Goal: Information Seeking & Learning: Check status

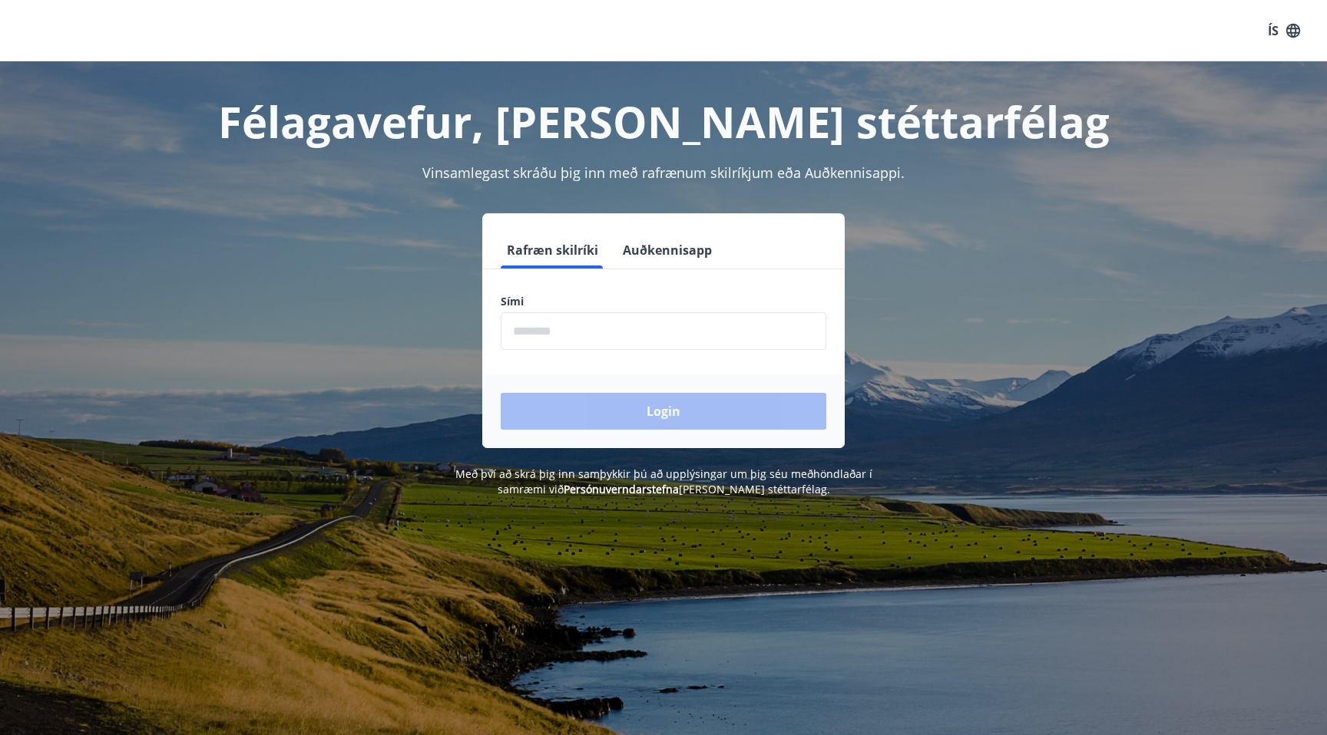
click at [601, 353] on form "Rafræn skilríki Auðkennisapp Sími ​ Login" at bounding box center [663, 340] width 362 height 217
click at [602, 333] on input "phone" at bounding box center [664, 331] width 326 height 38
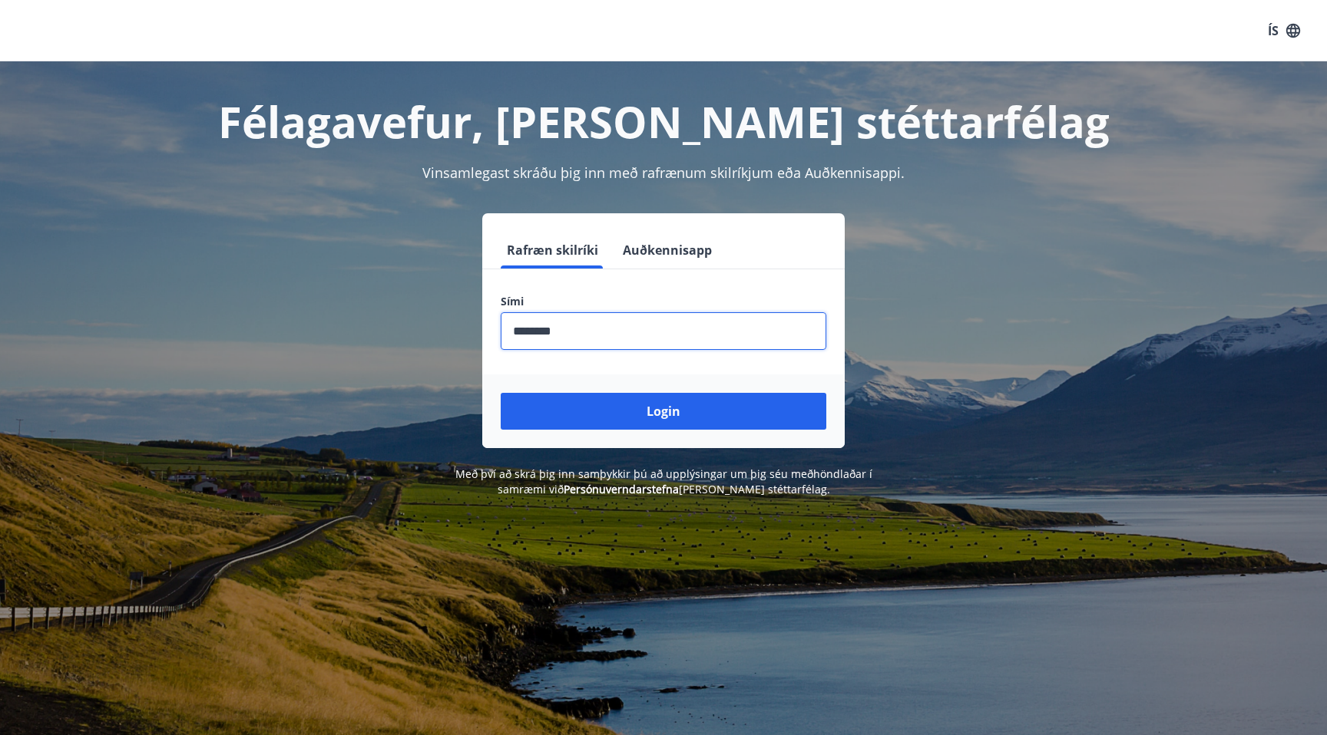
drag, startPoint x: 522, startPoint y: 332, endPoint x: 538, endPoint y: 332, distance: 16.1
click at [538, 332] on input "phone" at bounding box center [664, 331] width 326 height 38
click at [530, 332] on input "phone" at bounding box center [664, 331] width 326 height 38
type input "********"
click at [655, 414] on button "Login" at bounding box center [664, 411] width 326 height 37
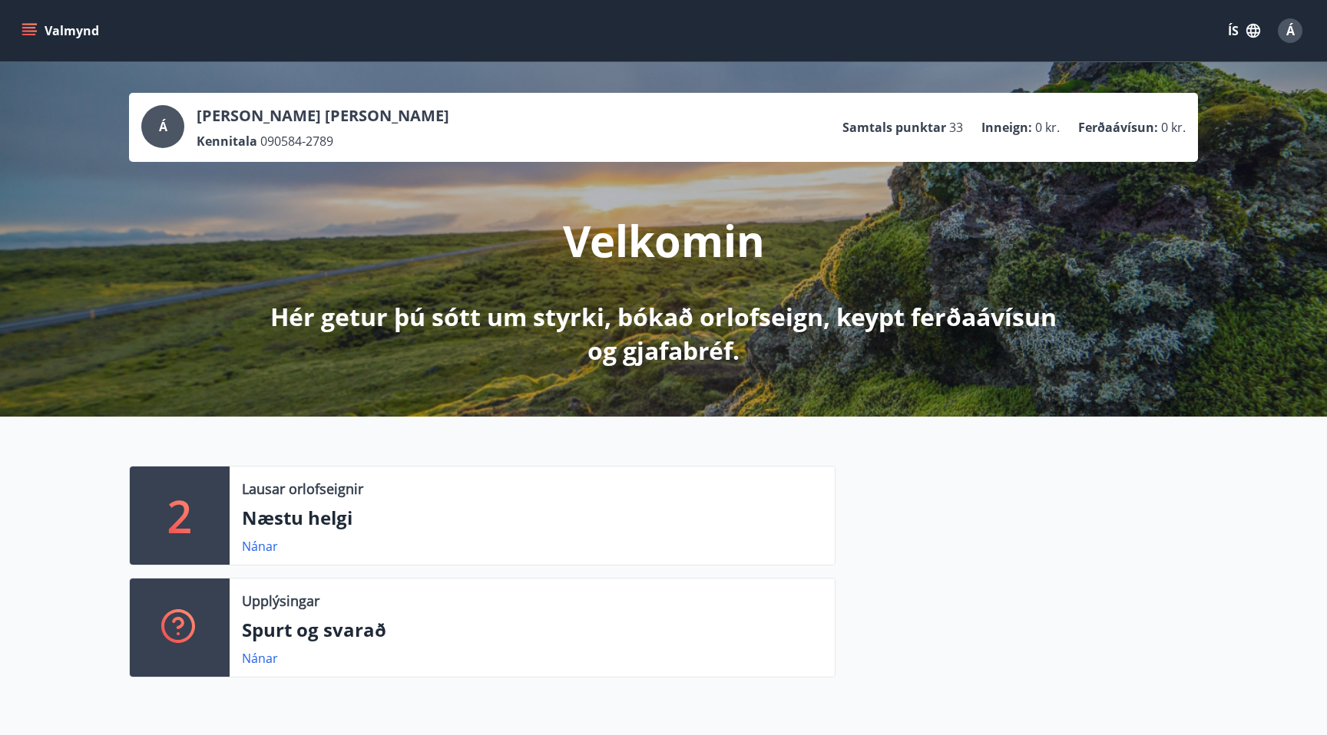
click at [28, 28] on icon "menu" at bounding box center [28, 30] width 15 height 15
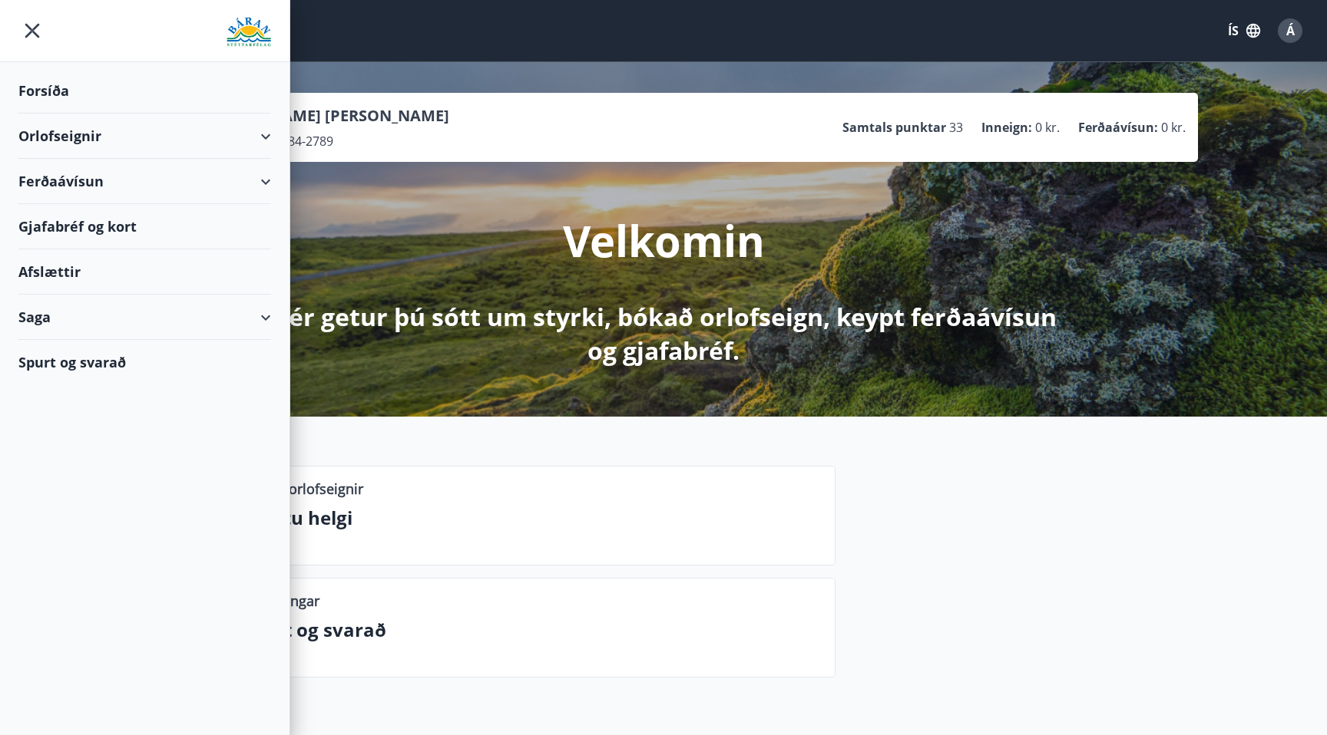
click at [261, 314] on div "Saga" at bounding box center [144, 317] width 253 height 45
click at [260, 314] on div "Saga" at bounding box center [144, 317] width 253 height 45
click at [256, 313] on div "Saga" at bounding box center [144, 317] width 253 height 45
click at [240, 316] on div "Saga" at bounding box center [144, 317] width 253 height 45
click at [541, 117] on div "Á [PERSON_NAME] [PERSON_NAME] Kennitala 090584-2789 Samtals punktar 33 Inneign …" at bounding box center [663, 127] width 1044 height 45
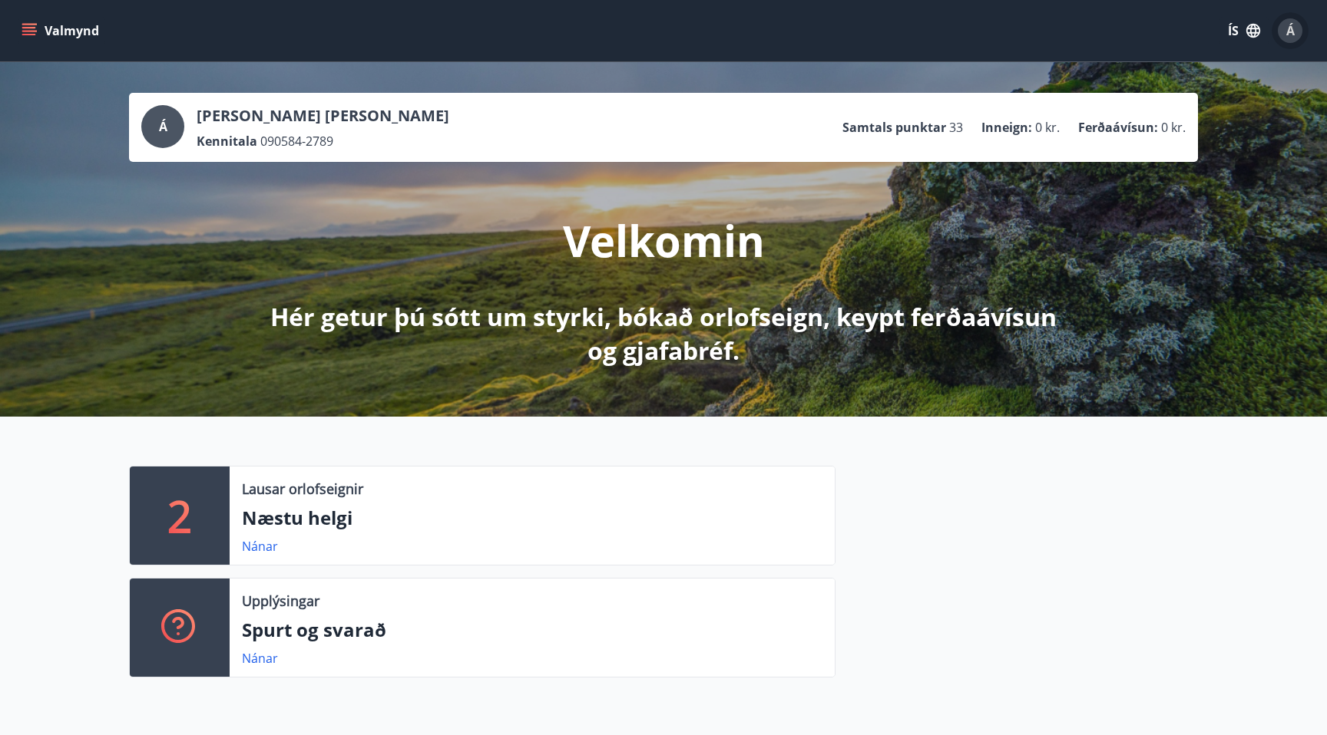
click at [1301, 34] on span "Á" at bounding box center [1290, 30] width 25 height 25
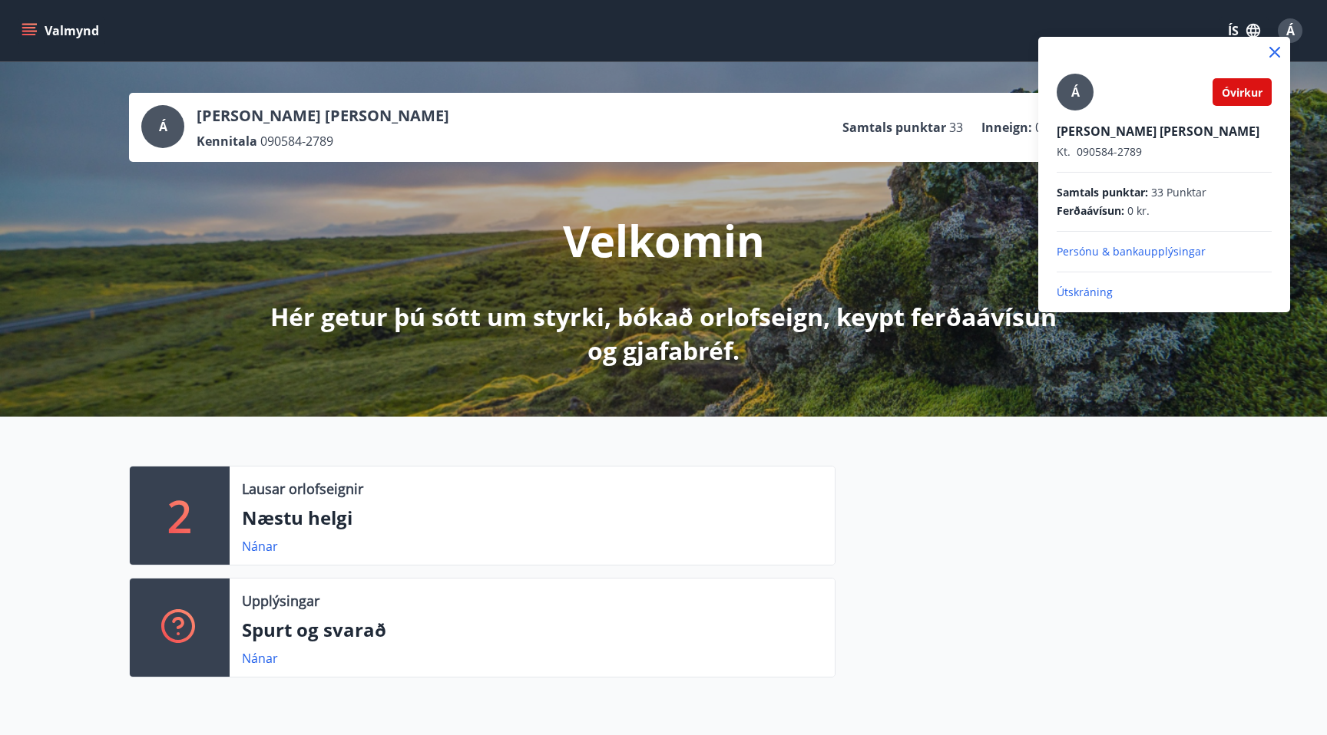
drag, startPoint x: 789, startPoint y: 136, endPoint x: 836, endPoint y: 127, distance: 47.7
click at [813, 127] on div at bounding box center [663, 367] width 1327 height 735
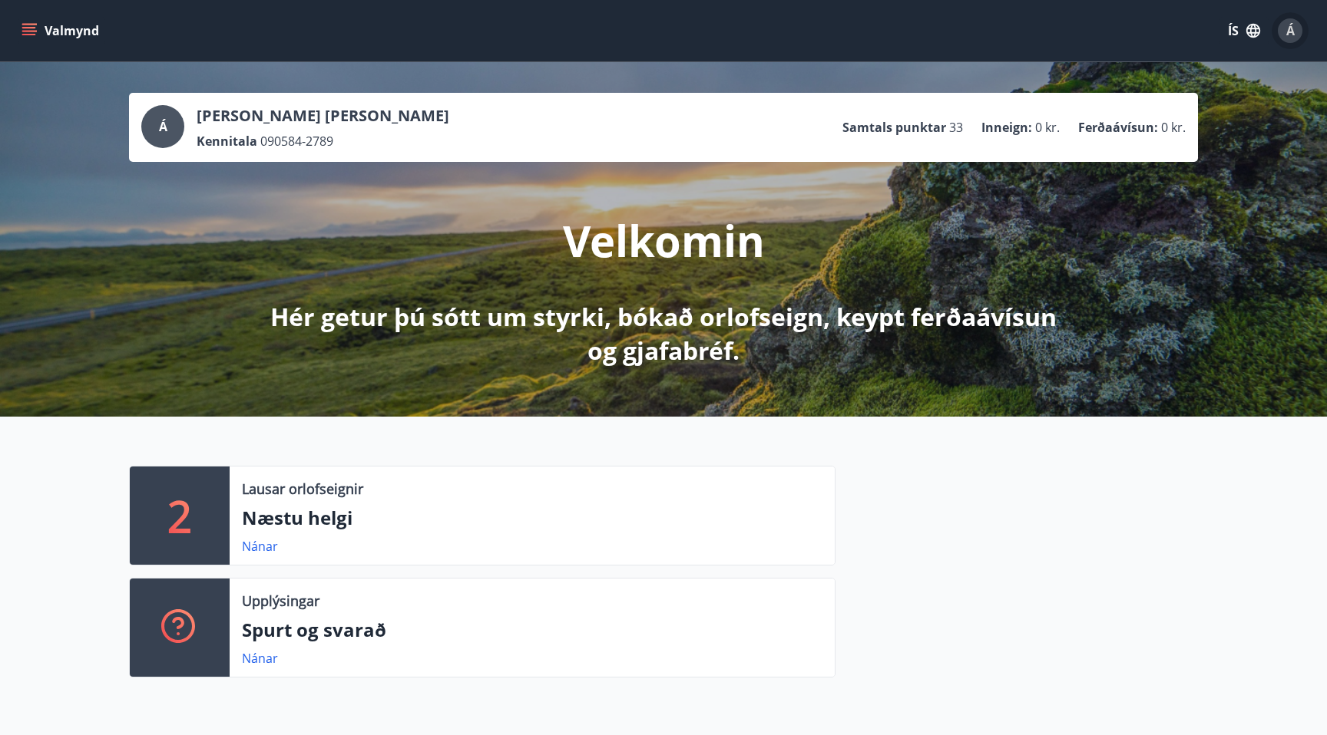
click at [1289, 15] on button "Á" at bounding box center [1289, 30] width 37 height 37
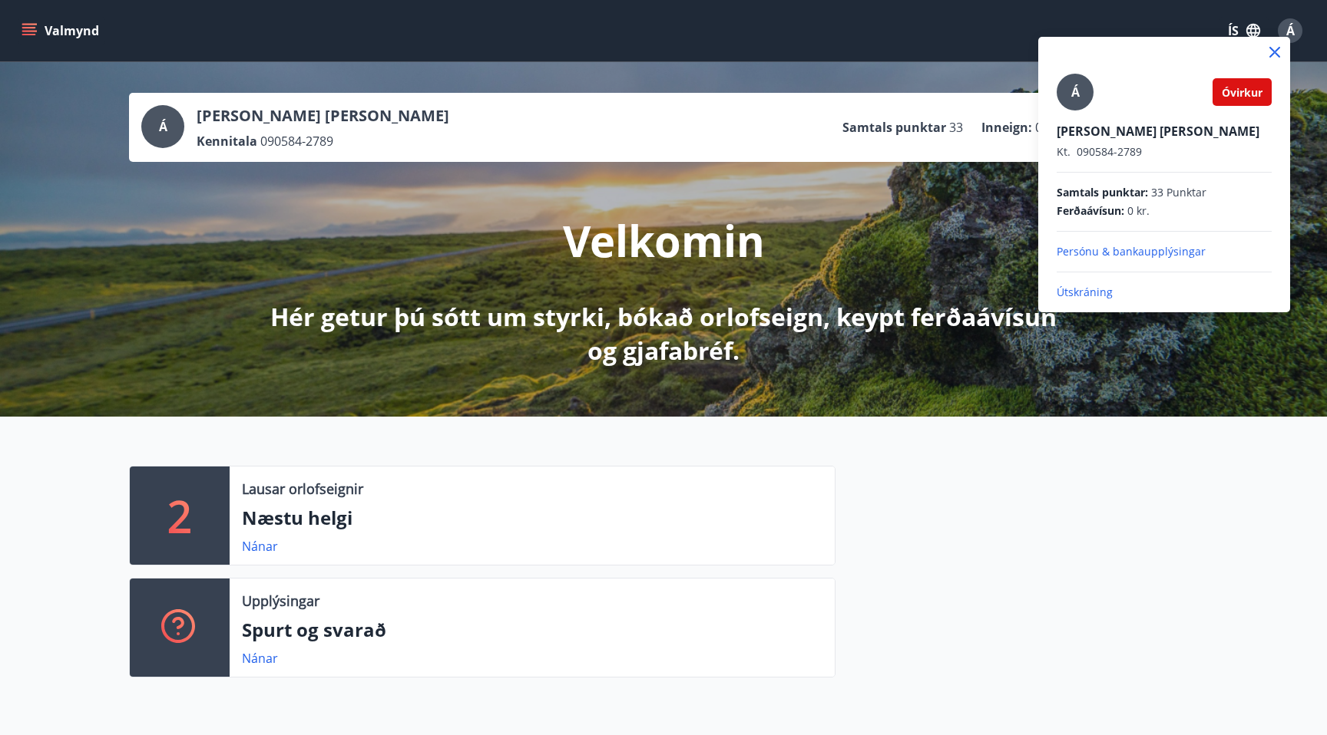
click at [1234, 91] on span "Óvirkur" at bounding box center [1241, 92] width 41 height 15
click at [844, 101] on div at bounding box center [663, 367] width 1327 height 735
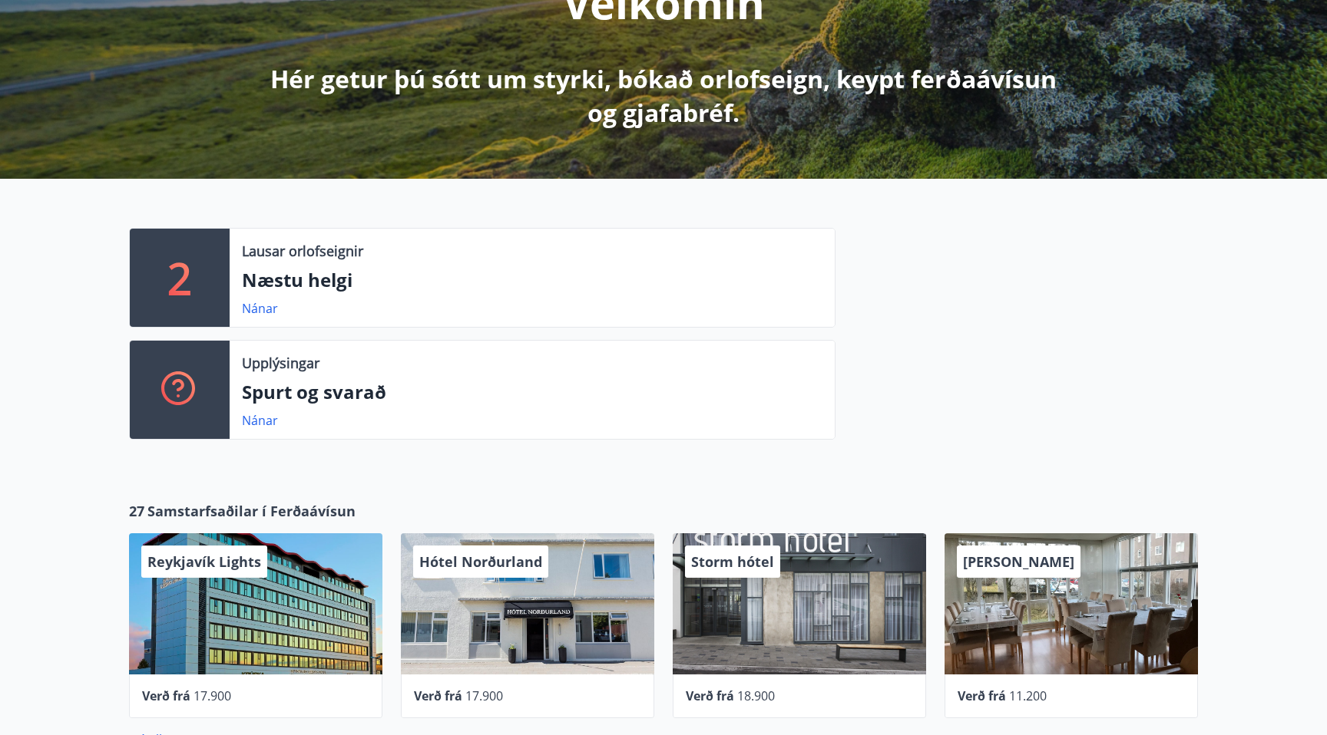
scroll to position [279, 0]
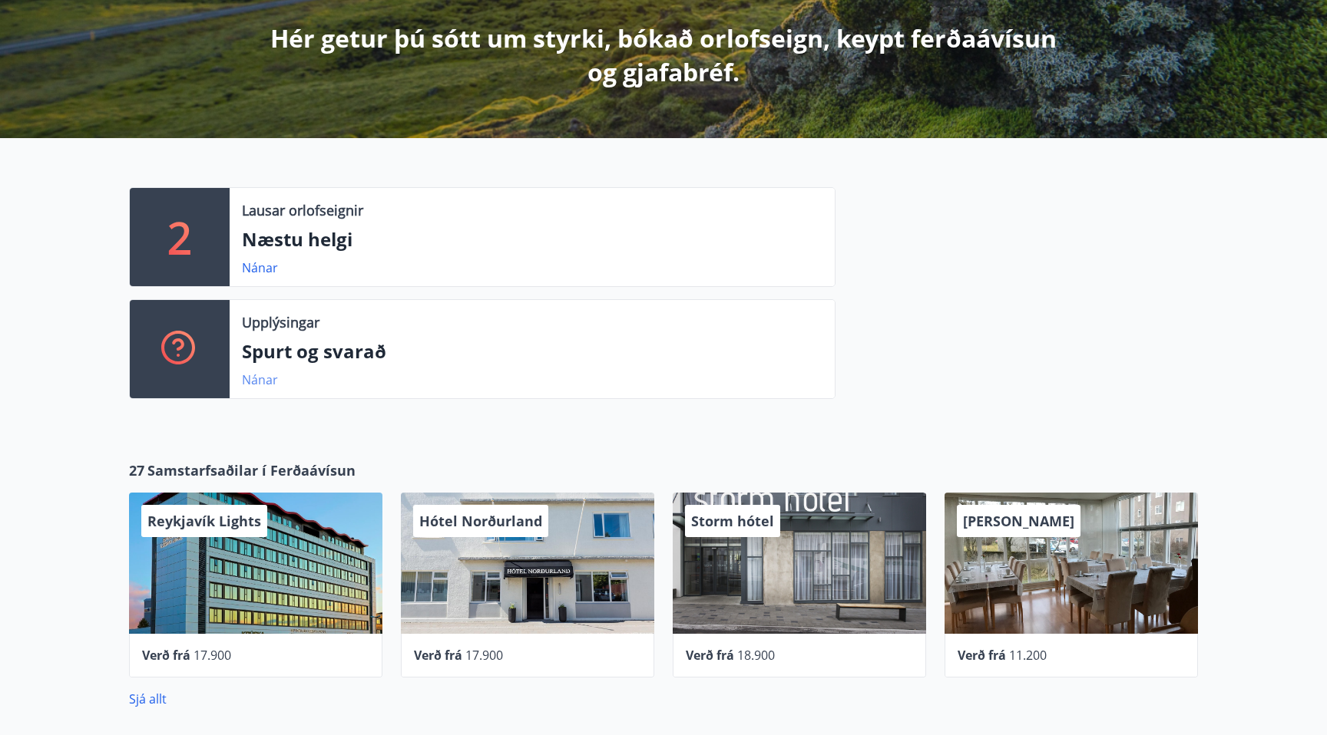
click at [254, 377] on link "Nánar" at bounding box center [260, 380] width 36 height 17
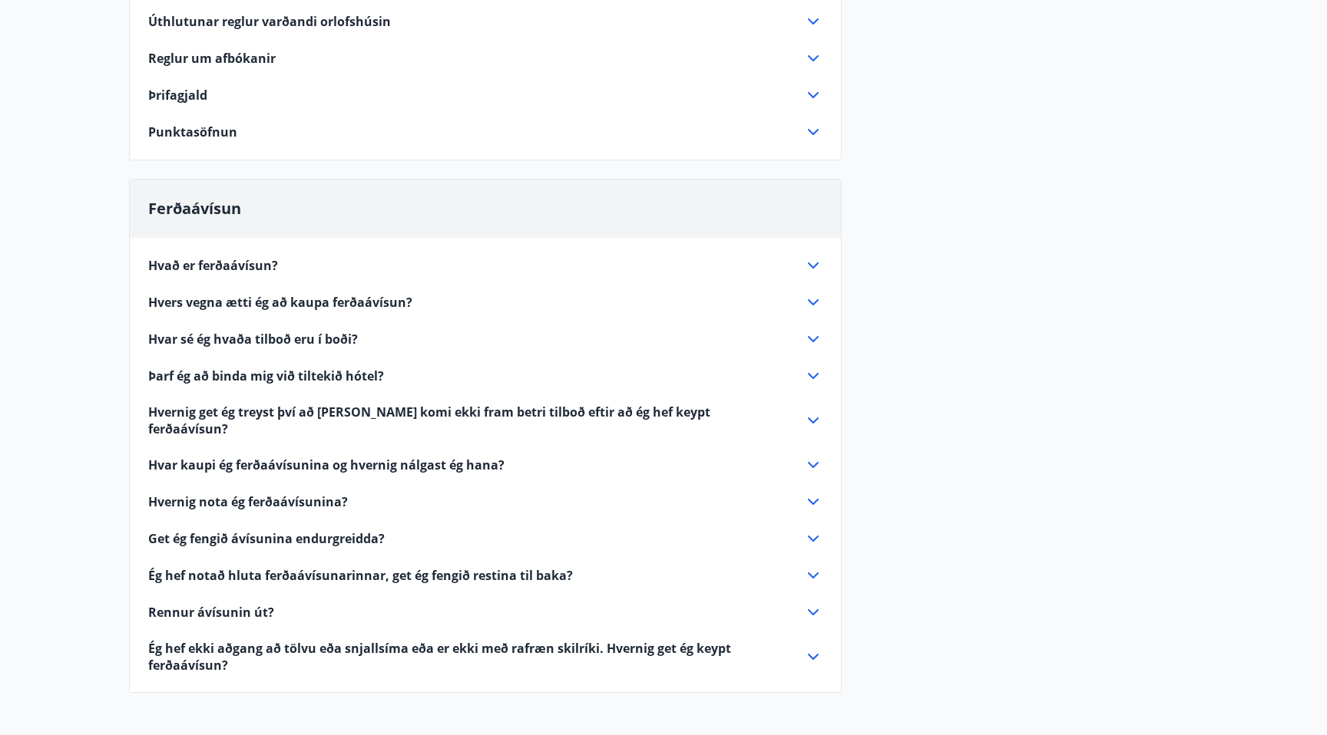
scroll to position [274, 0]
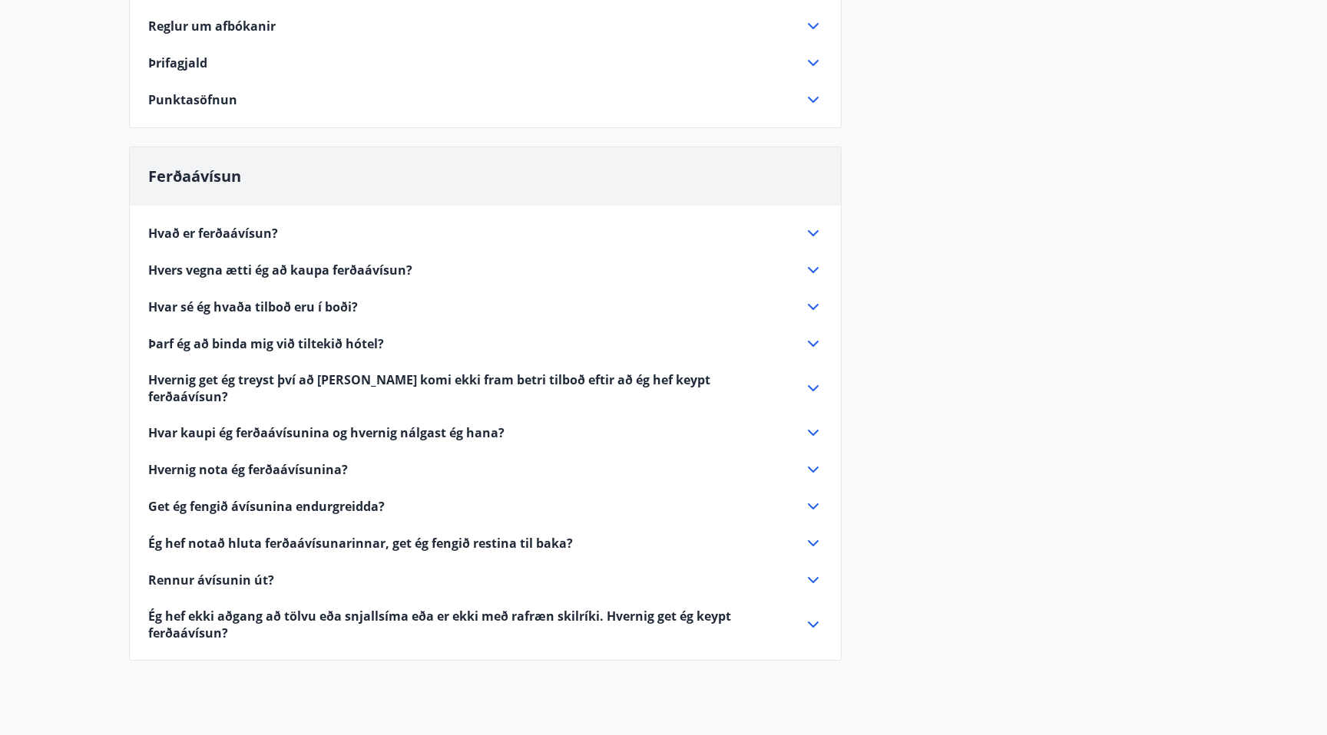
click at [231, 101] on span "Punktasöfnun" at bounding box center [192, 99] width 89 height 17
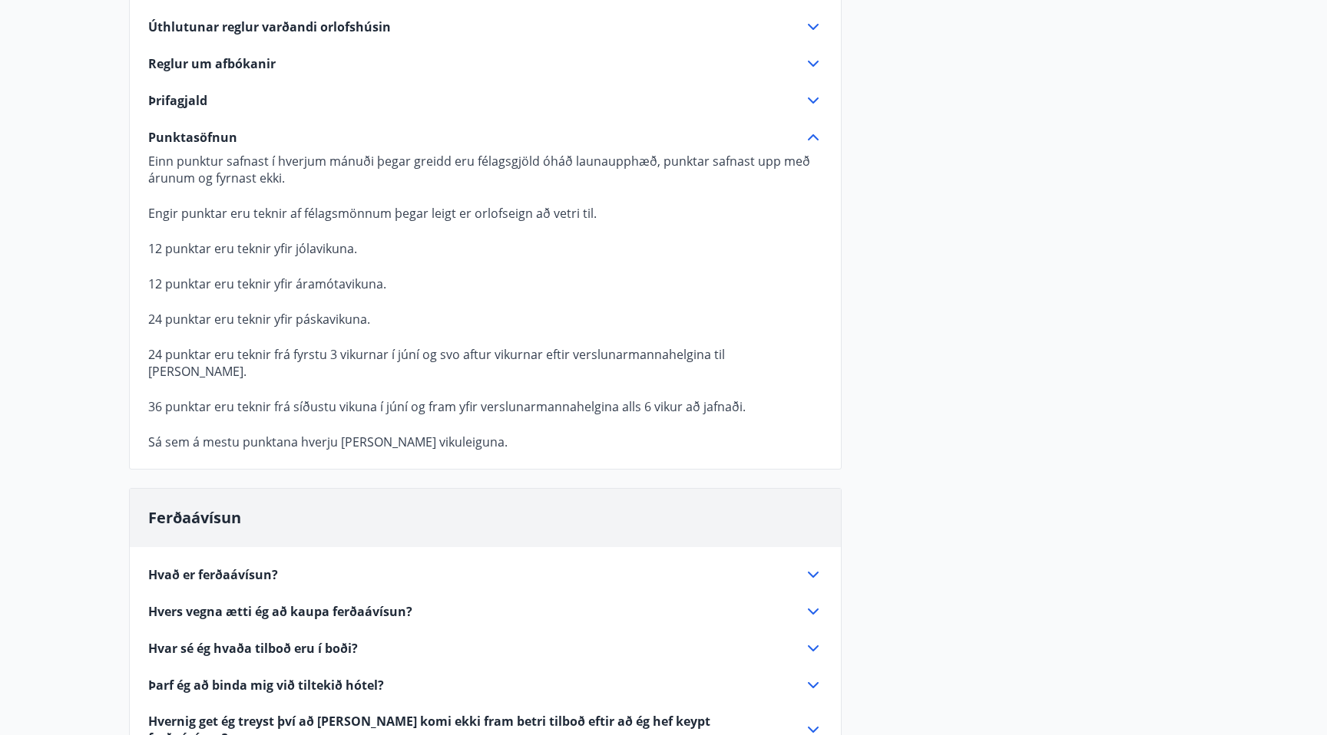
scroll to position [0, 0]
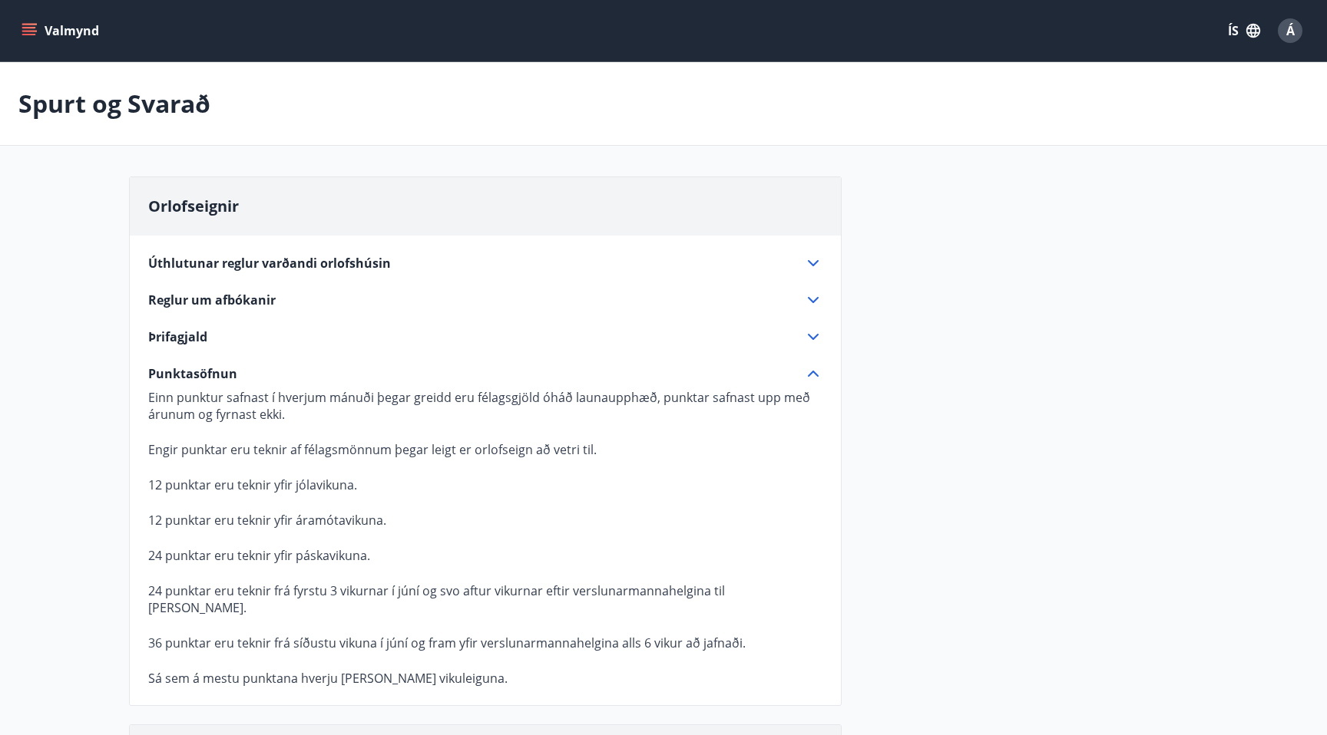
click at [38, 27] on button "Valmynd" at bounding box center [61, 31] width 87 height 28
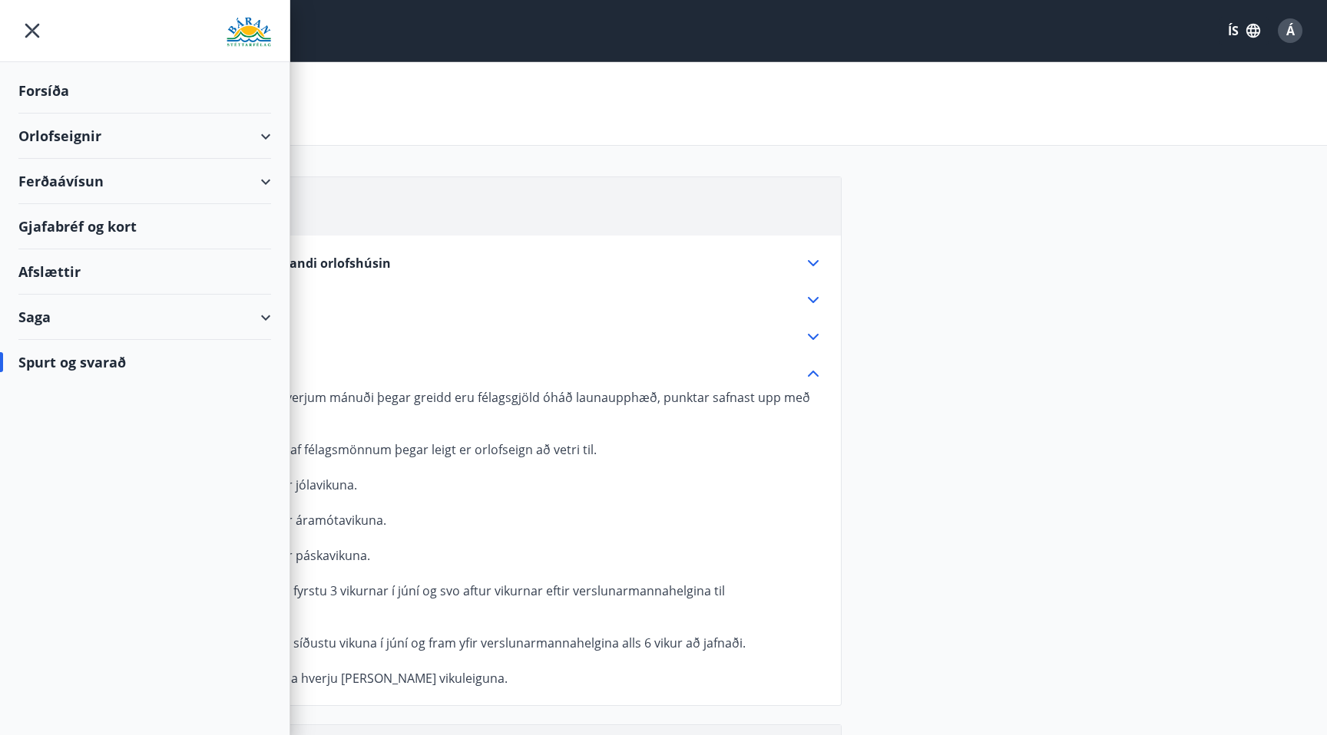
click at [241, 311] on div "Saga" at bounding box center [144, 317] width 253 height 45
click at [78, 559] on div "Skilagreinar" at bounding box center [145, 550] width 228 height 32
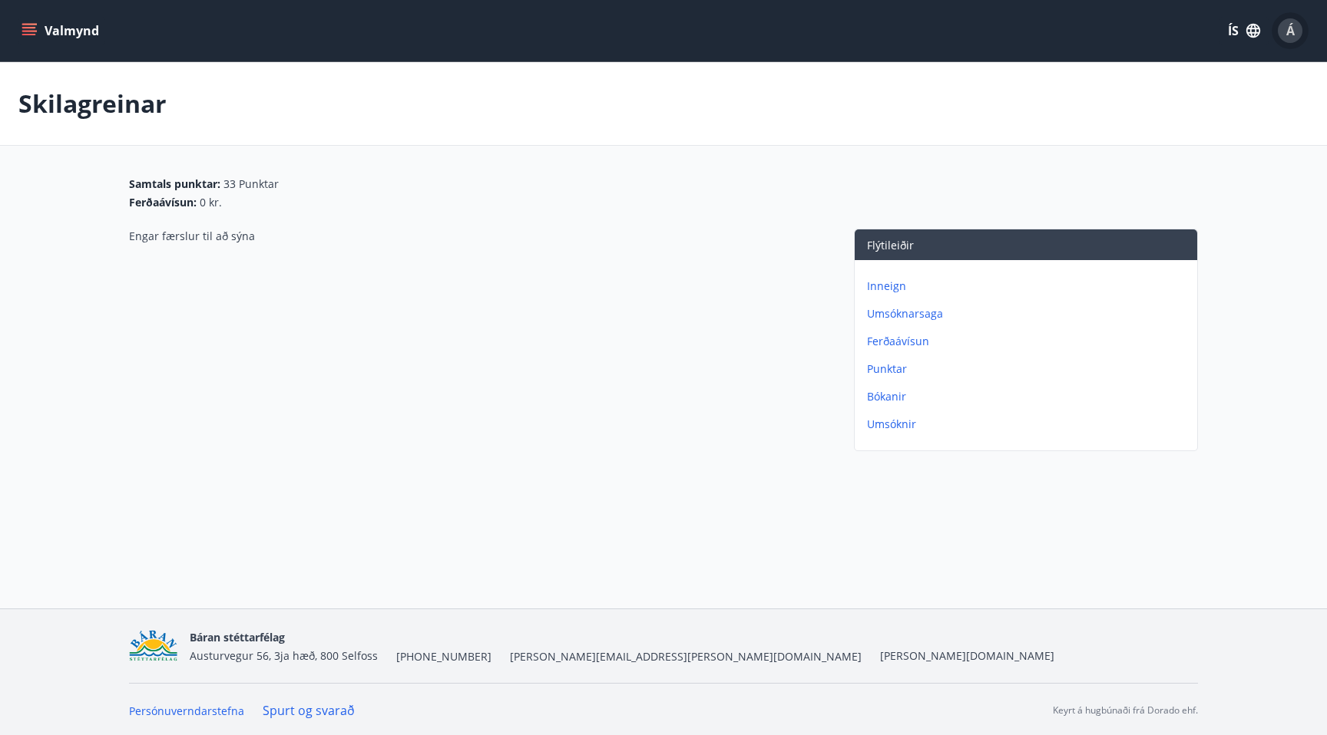
click at [1282, 33] on div "Á" at bounding box center [1290, 30] width 25 height 25
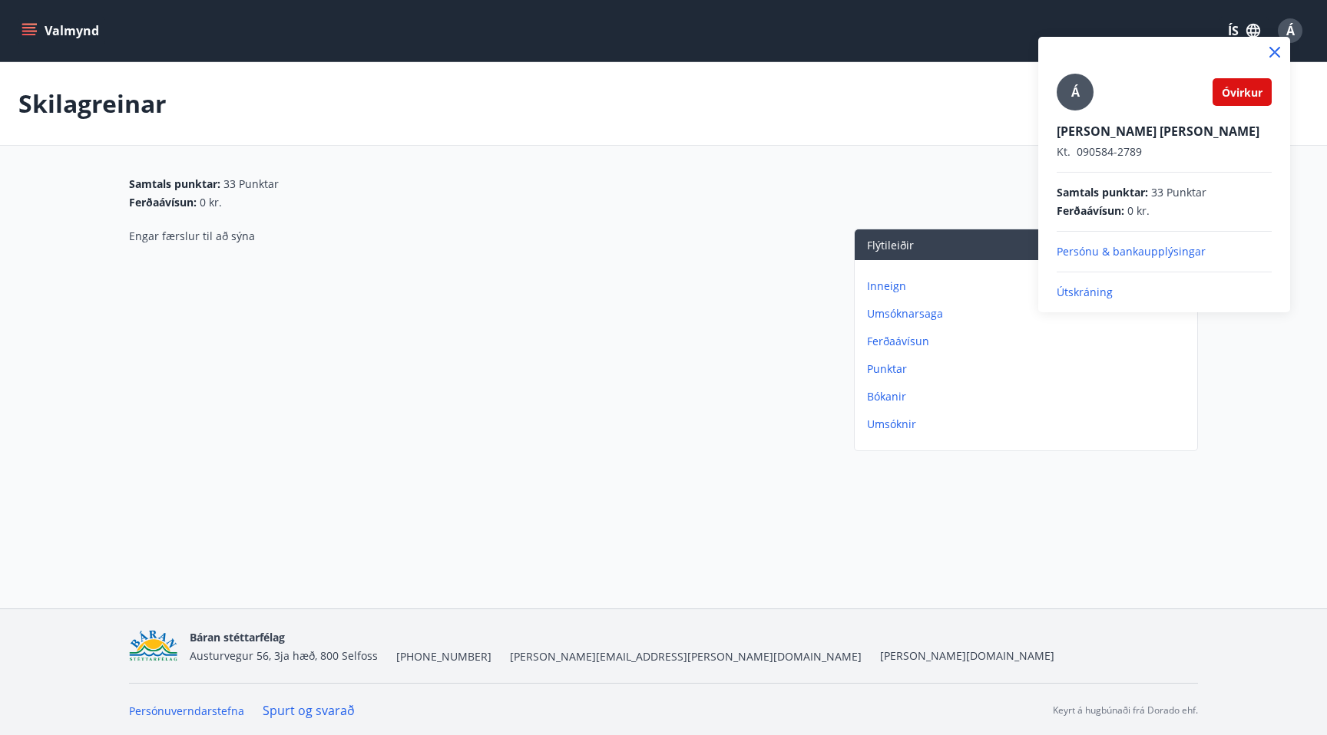
click at [1281, 31] on div at bounding box center [663, 367] width 1327 height 735
